Goal: Task Accomplishment & Management: Complete application form

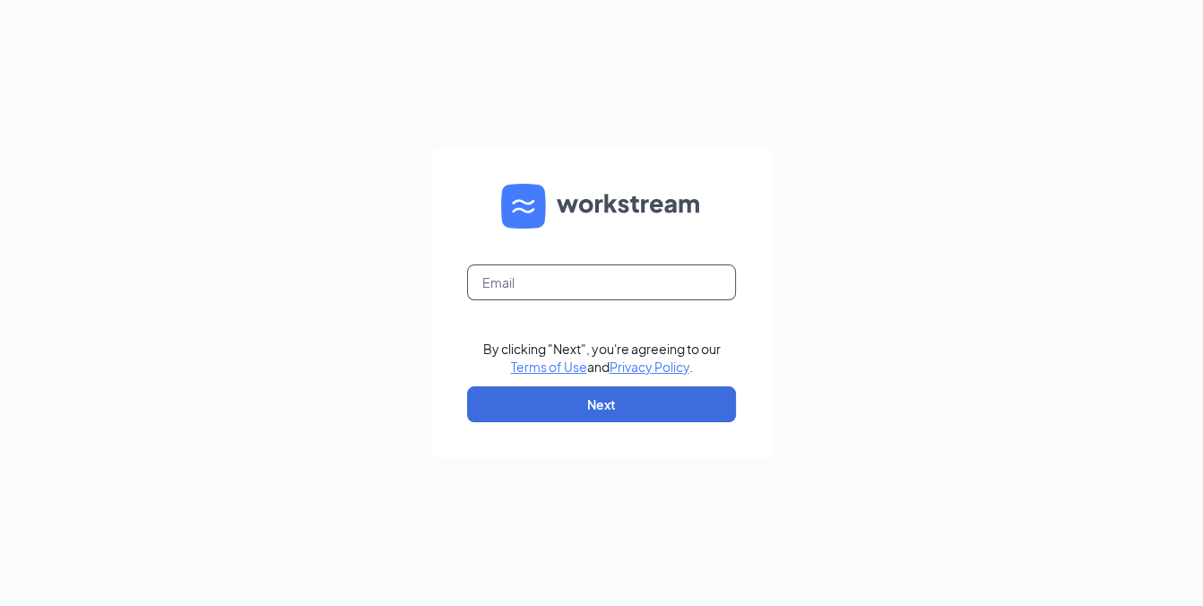
click at [571, 291] on input "text" at bounding box center [601, 283] width 269 height 36
type input "[PERSON_NAME][EMAIL_ADDRESS][DOMAIN_NAME]"
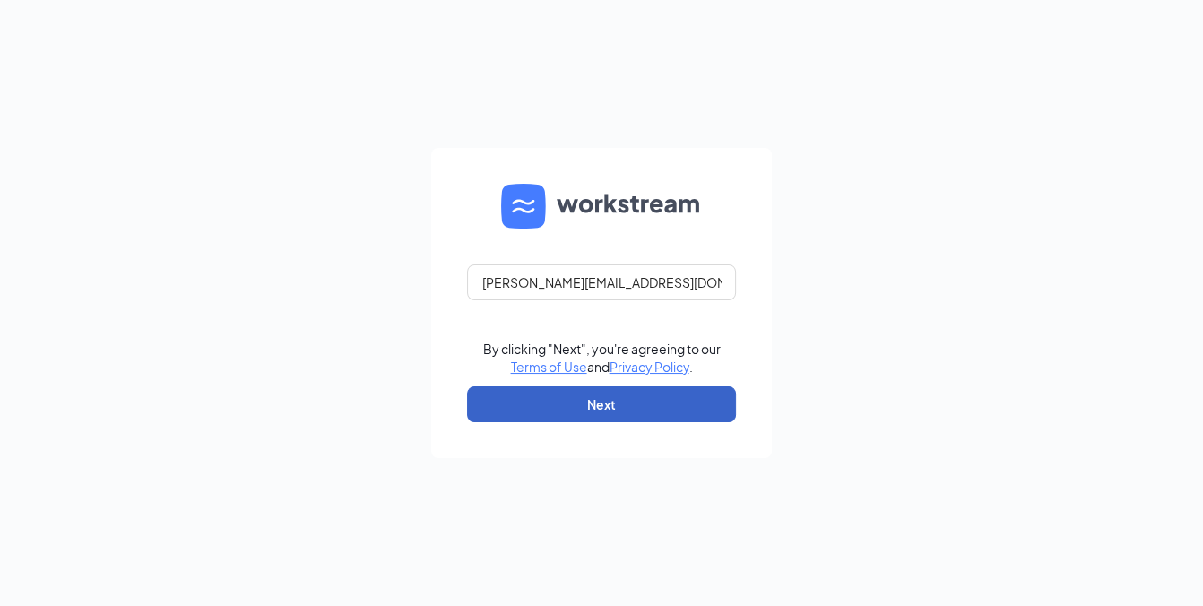
click at [630, 388] on button "Next" at bounding box center [601, 405] width 269 height 36
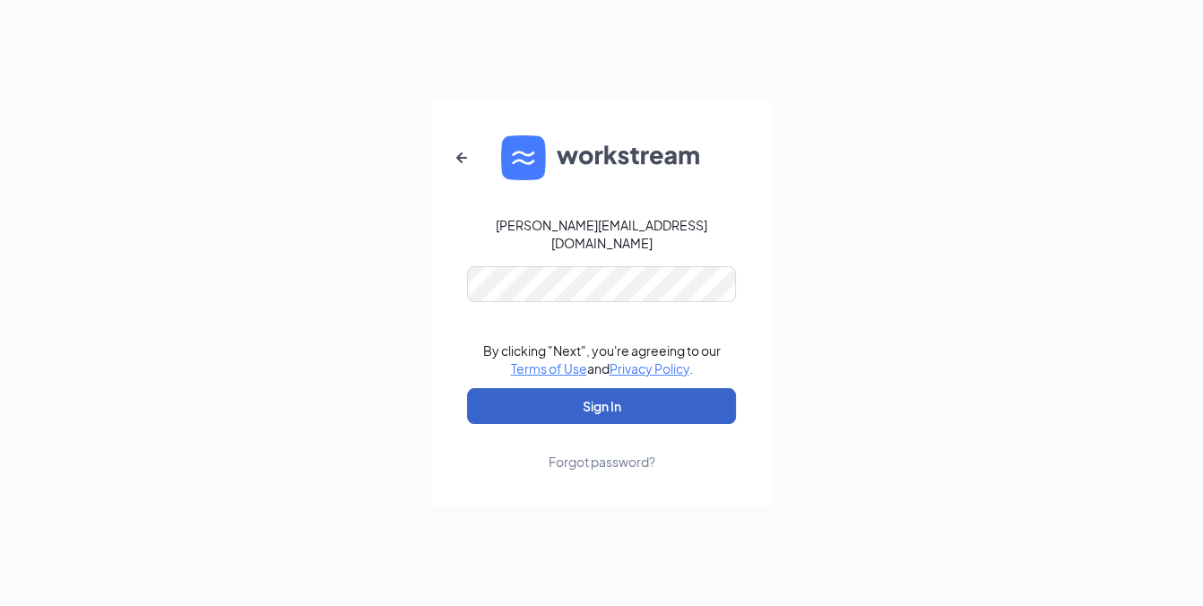
click at [638, 409] on button "Sign In" at bounding box center [601, 406] width 269 height 36
click at [638, 409] on button "submit" at bounding box center [601, 406] width 269 height 36
